Goal: Task Accomplishment & Management: Use online tool/utility

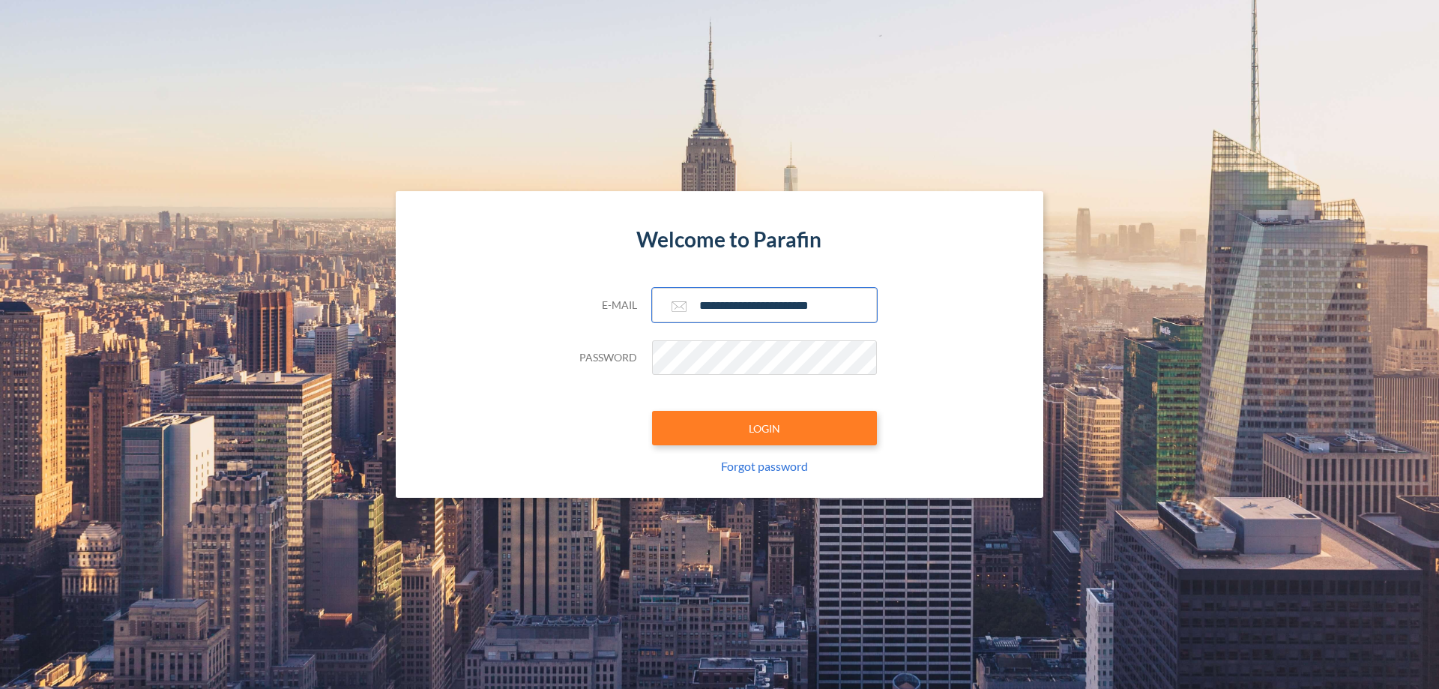
type input "**********"
click at [765, 428] on button "LOGIN" at bounding box center [764, 428] width 225 height 34
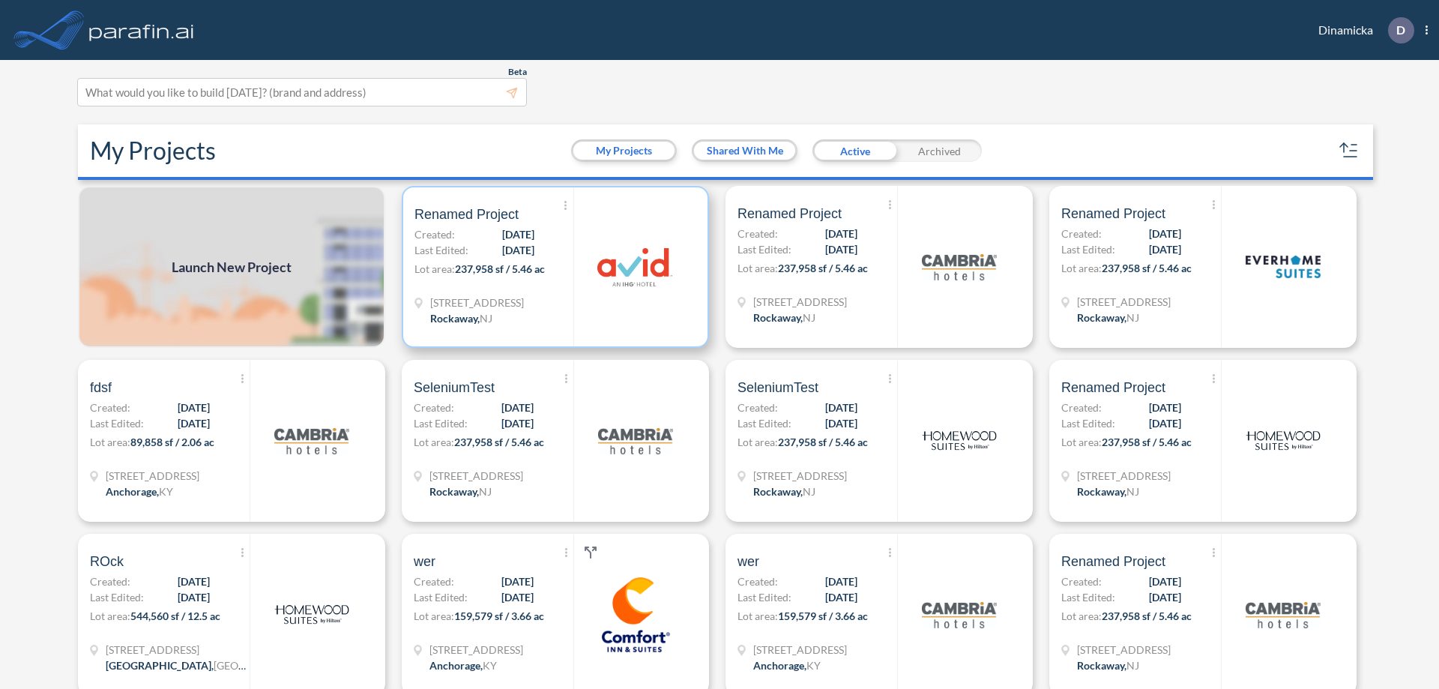
scroll to position [4, 0]
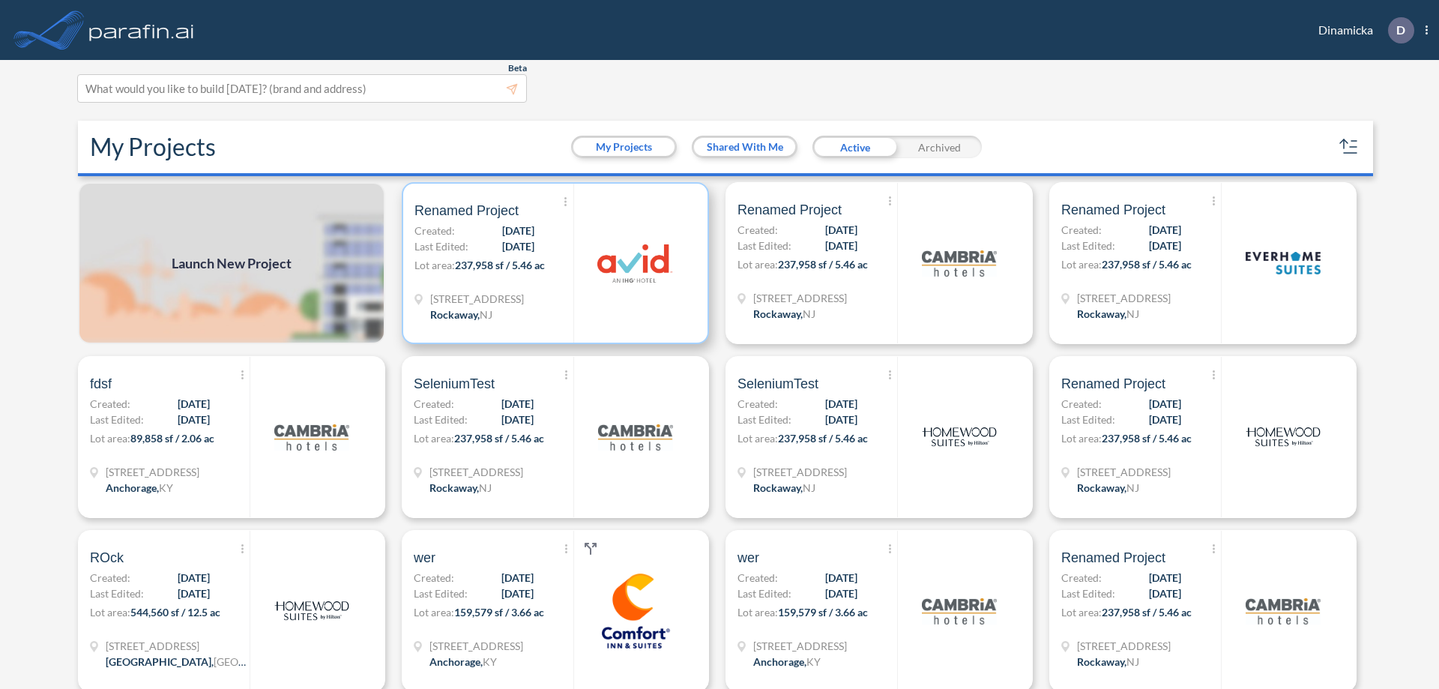
click at [553, 263] on p "Lot area: 237,958 sf / 5.46 ac" at bounding box center [494, 268] width 159 height 22
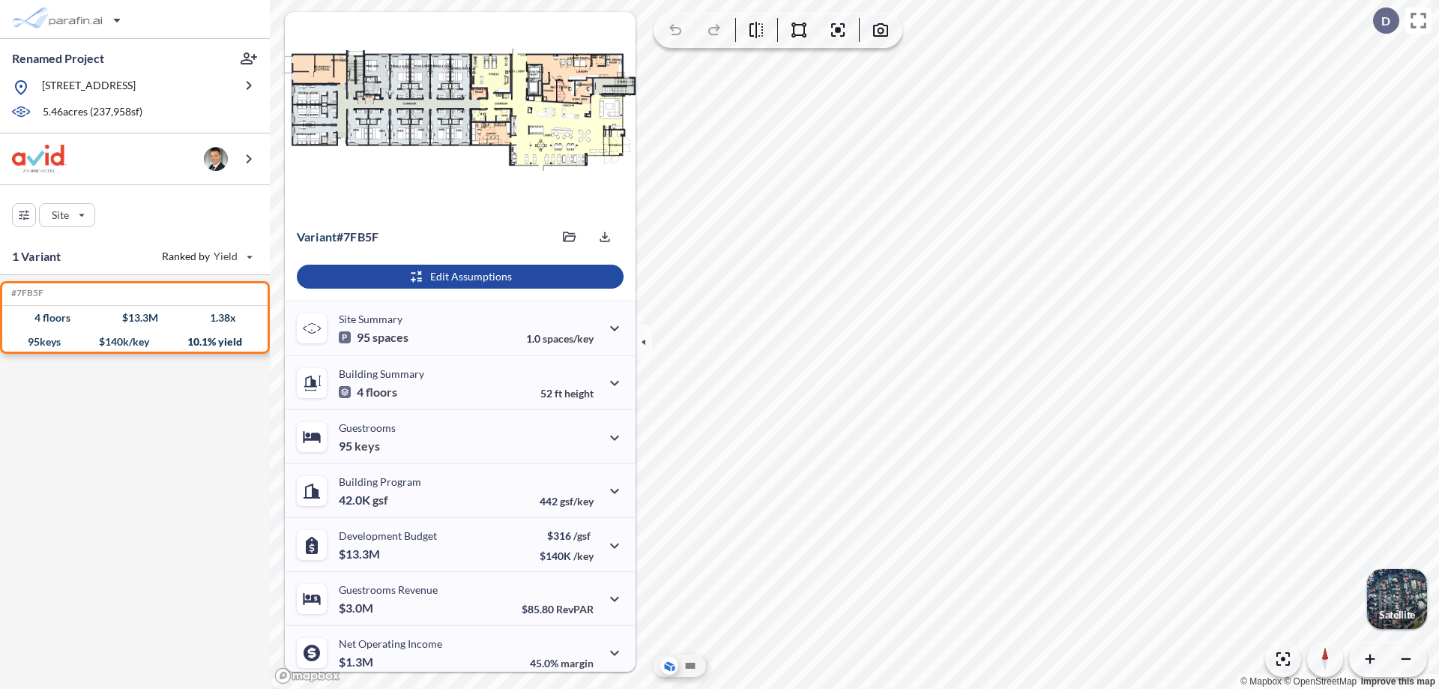
scroll to position [62, 0]
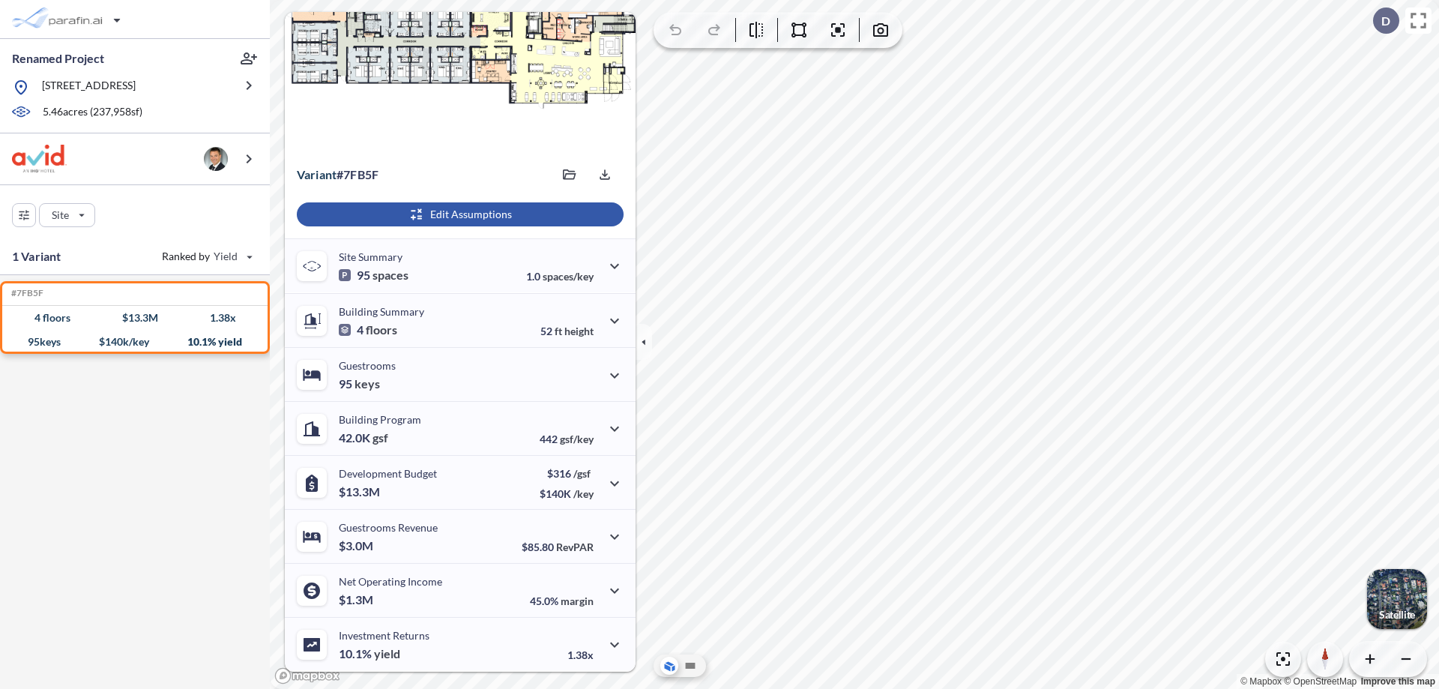
click at [458, 214] on div "button" at bounding box center [460, 214] width 327 height 24
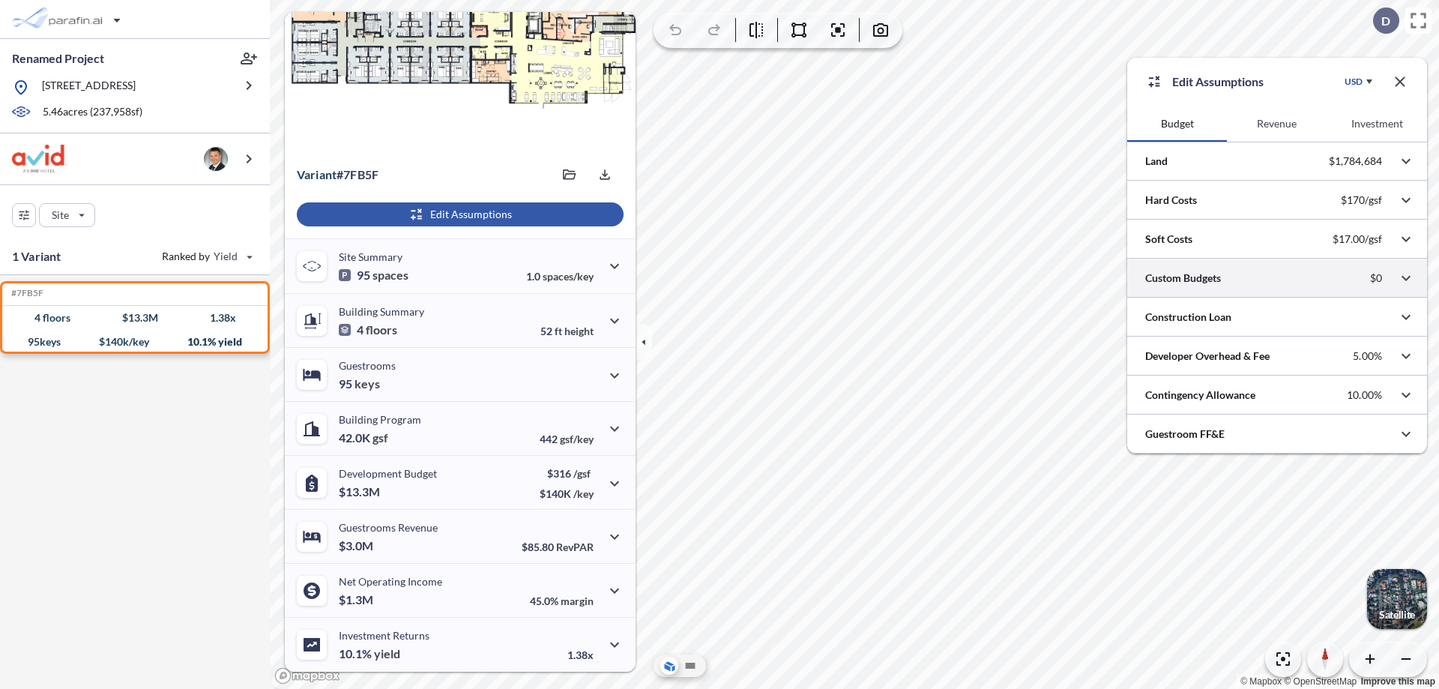
click at [1277, 278] on div at bounding box center [1278, 278] width 300 height 38
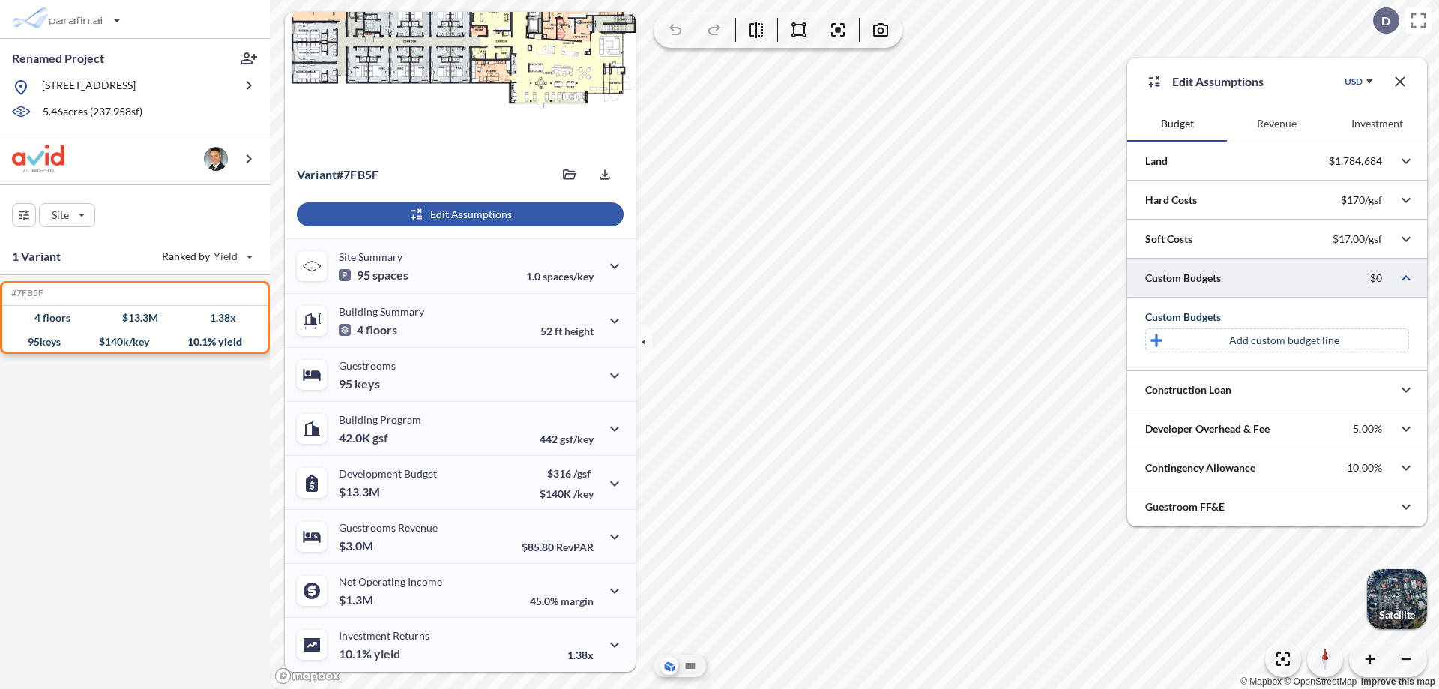
click at [1284, 340] on p "Add custom budget line" at bounding box center [1284, 340] width 110 height 15
